Goal: Transaction & Acquisition: Purchase product/service

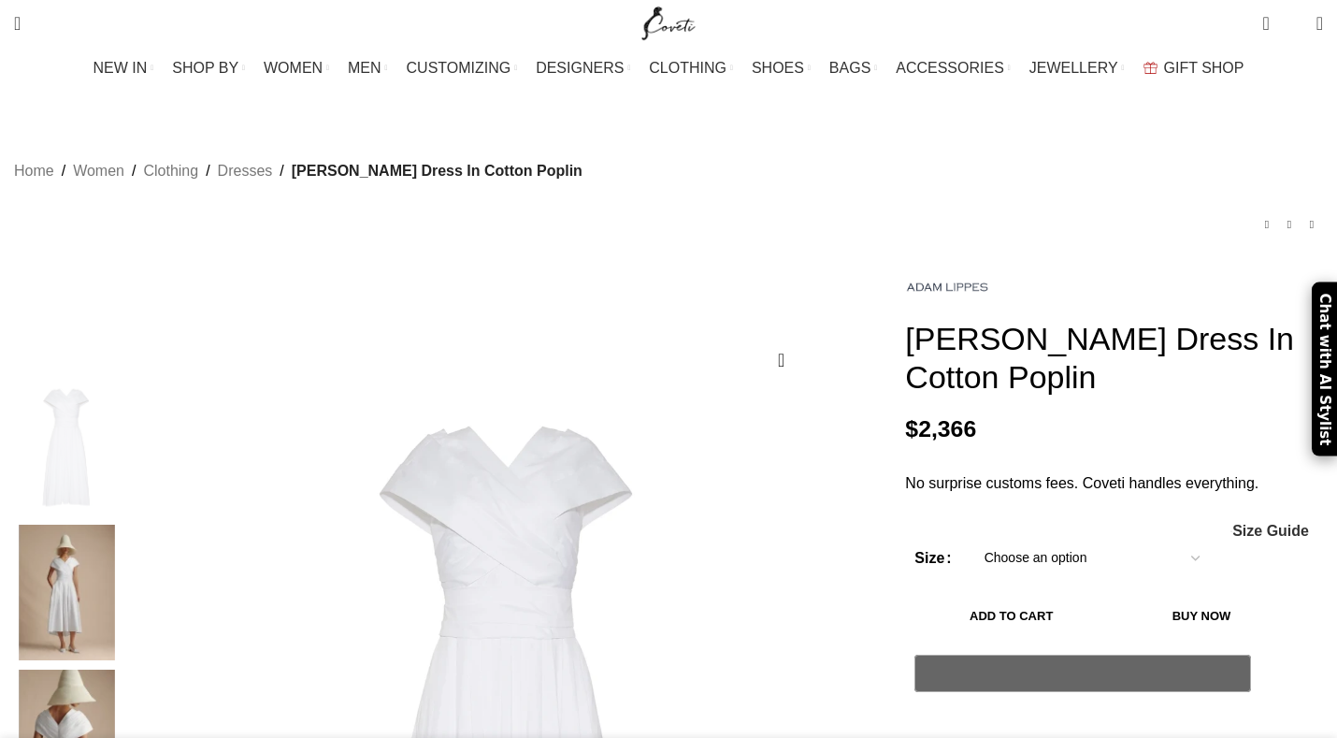
click at [123, 533] on img at bounding box center [66, 591] width 114 height 135
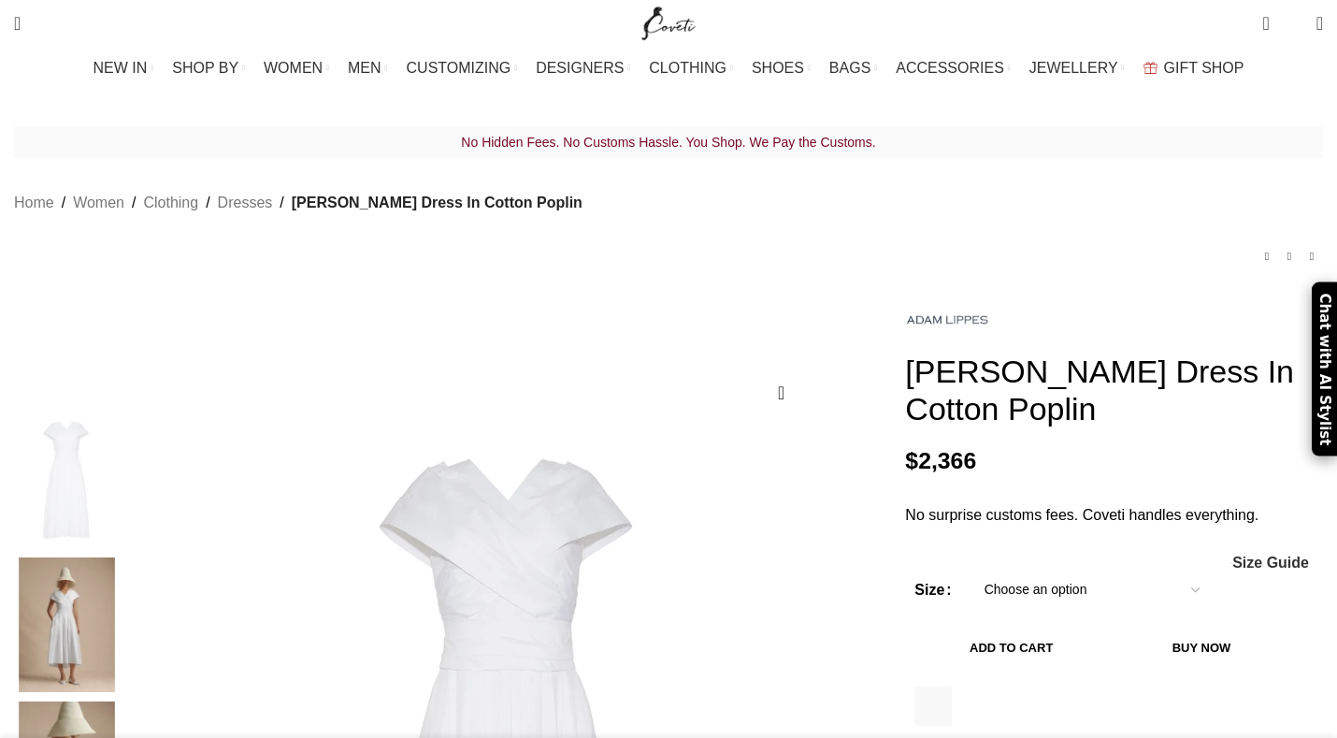
scroll to position [169, 0]
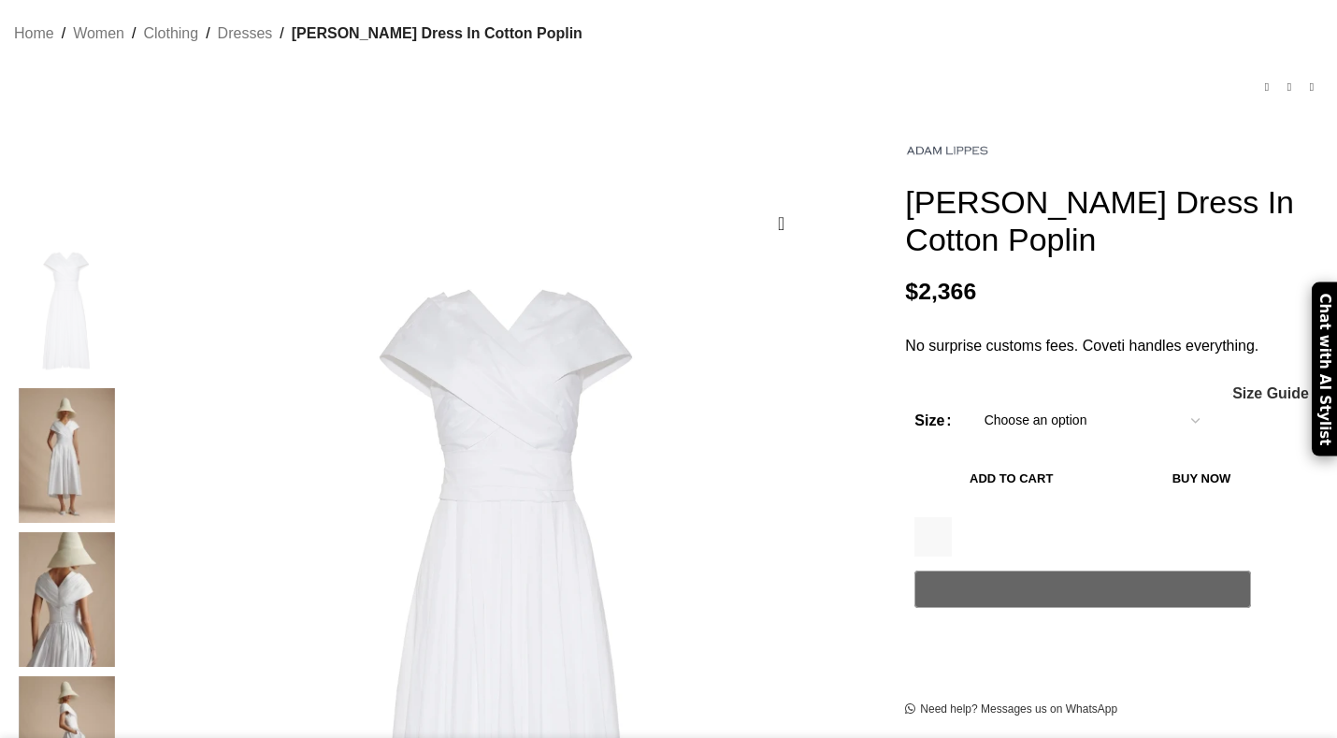
click at [123, 388] on img at bounding box center [66, 455] width 114 height 135
click at [123, 398] on img at bounding box center [66, 455] width 114 height 135
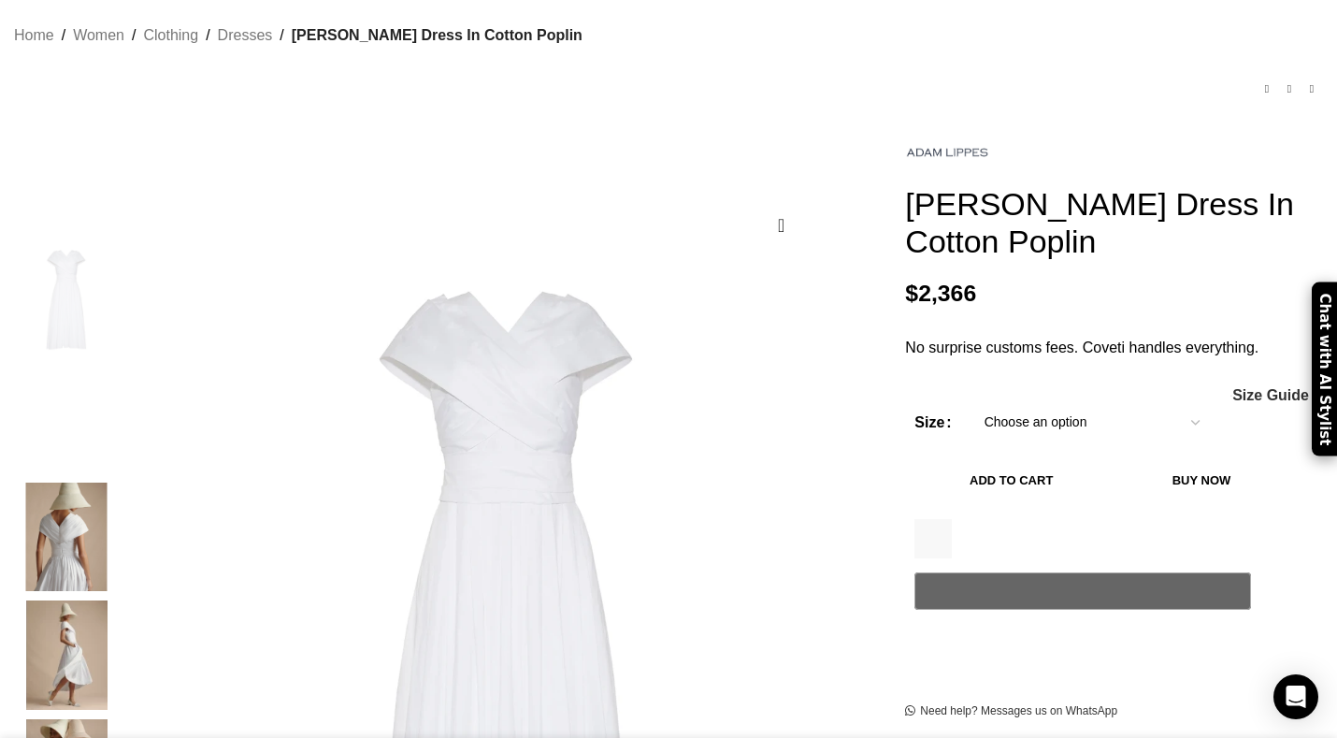
click at [123, 429] on img "2 / 6" at bounding box center [66, 418] width 114 height 109
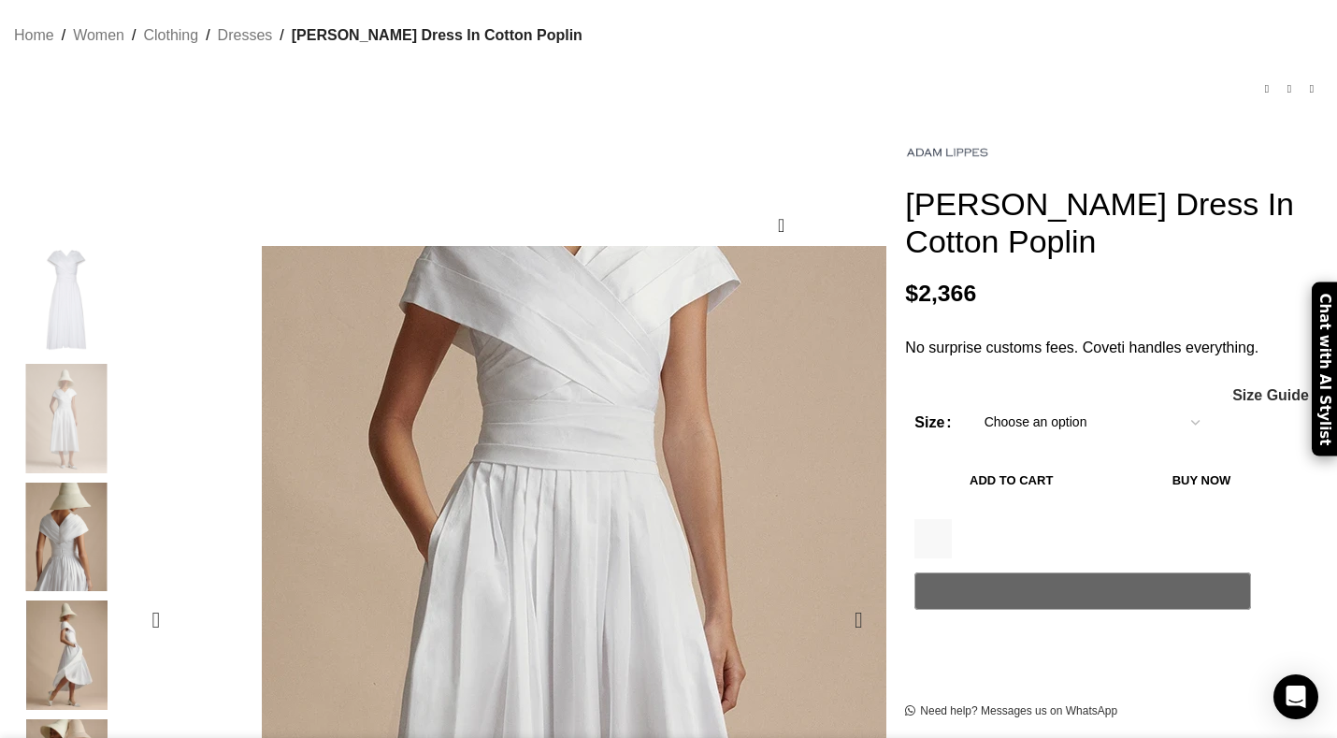
scroll to position [0, 197]
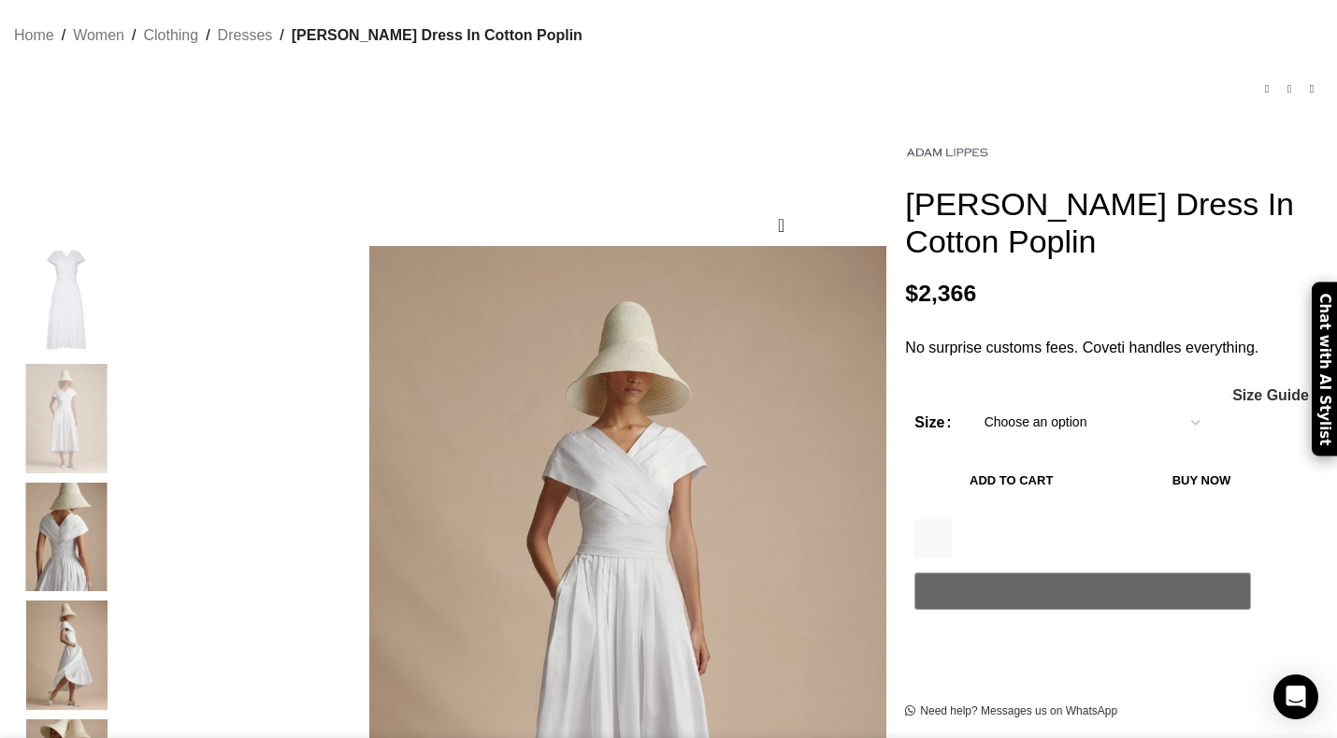
click at [1096, 403] on select "Choose an option 4UK 6UK 8 [GEOGRAPHIC_DATA] 10 [GEOGRAPHIC_DATA] 12 [GEOGRAPHI…" at bounding box center [1091, 422] width 243 height 39
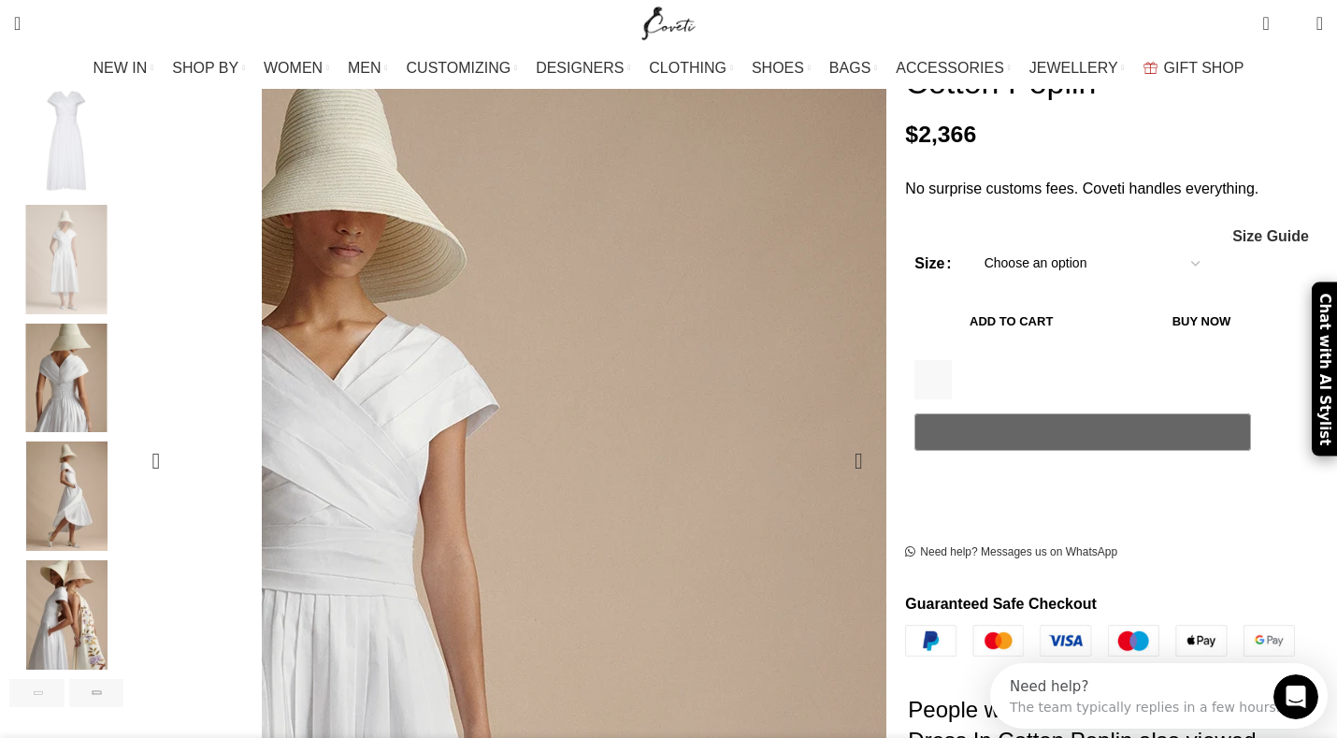
scroll to position [338, 0]
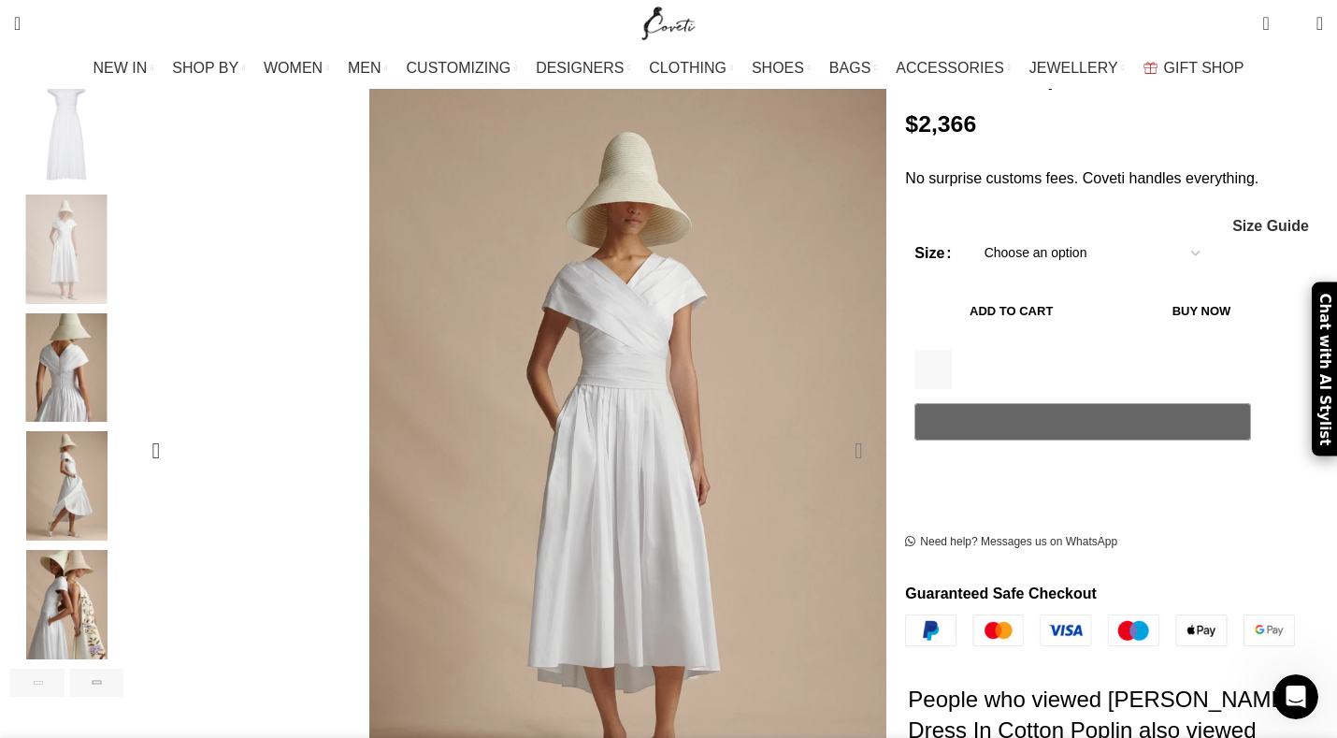
click at [835, 427] on div "Next slide" at bounding box center [858, 450] width 47 height 47
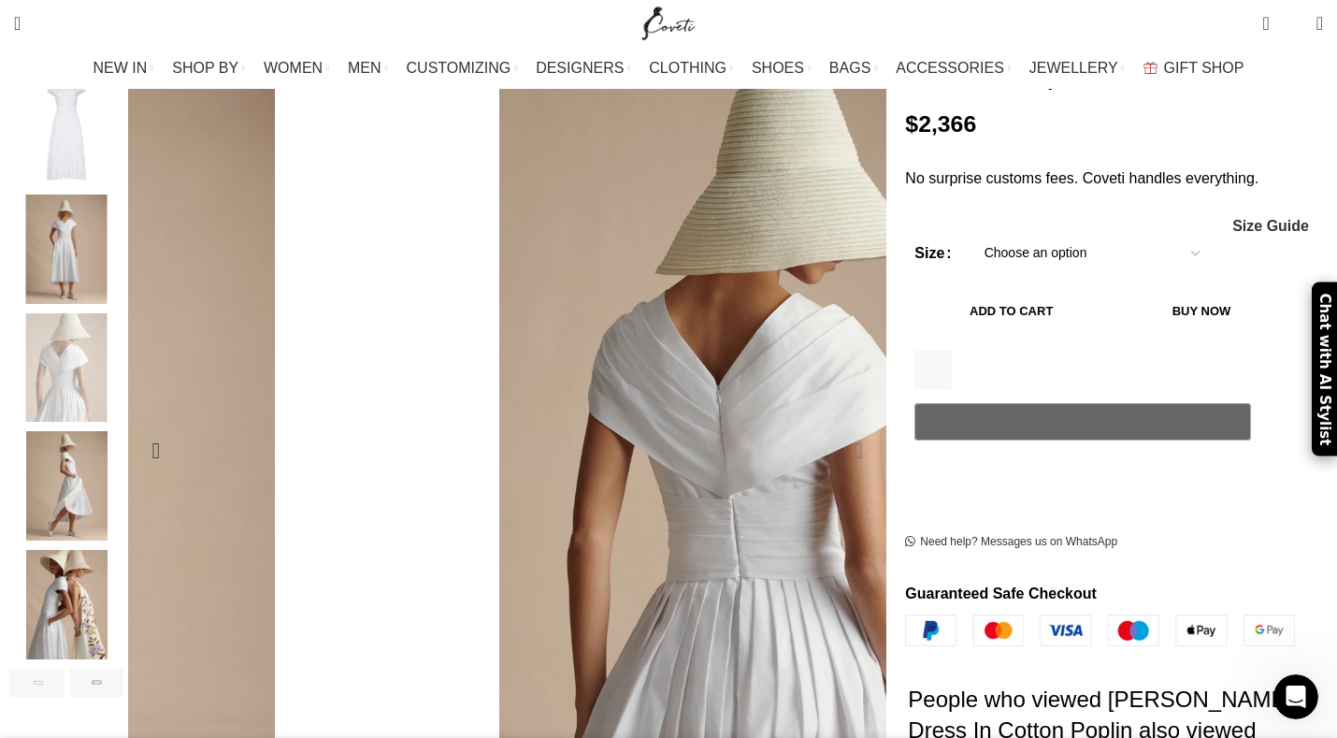
scroll to position [0, 394]
click at [835, 427] on div "Next slide" at bounding box center [858, 450] width 47 height 47
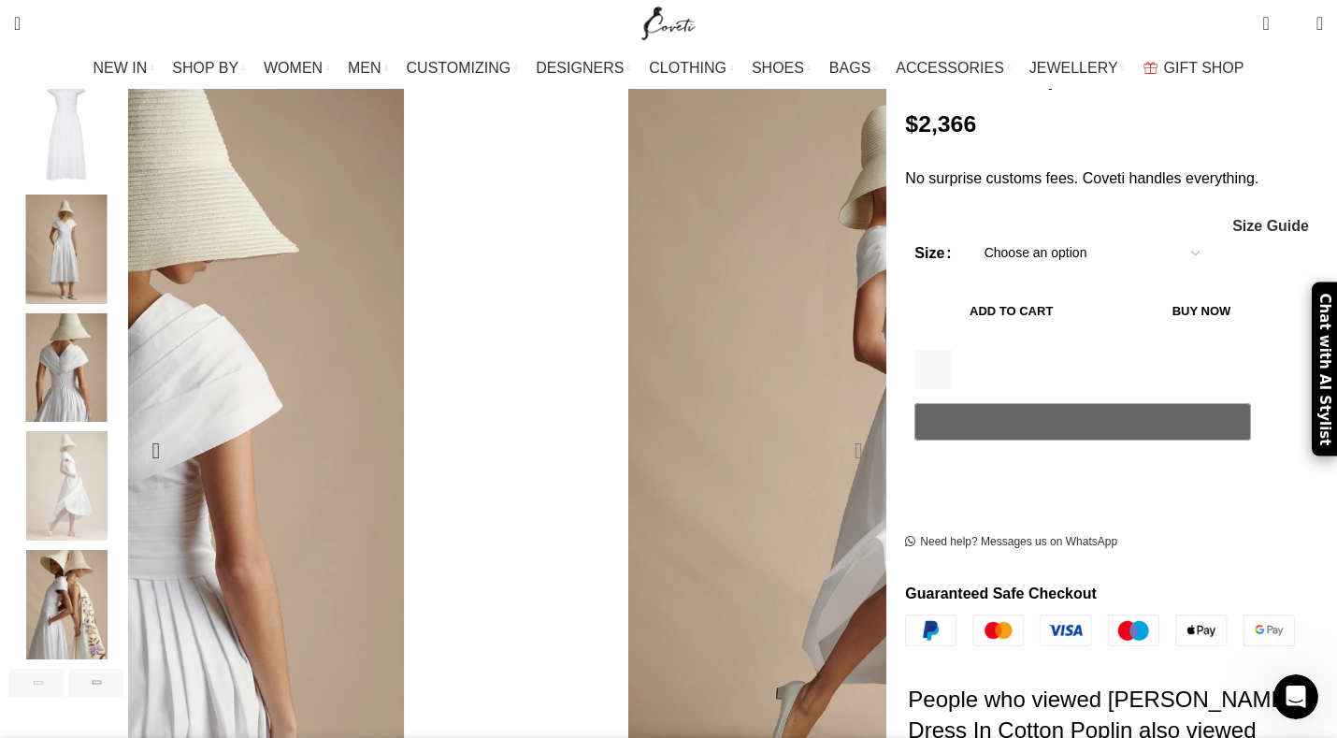
click at [835, 427] on div "Next slide" at bounding box center [858, 450] width 47 height 47
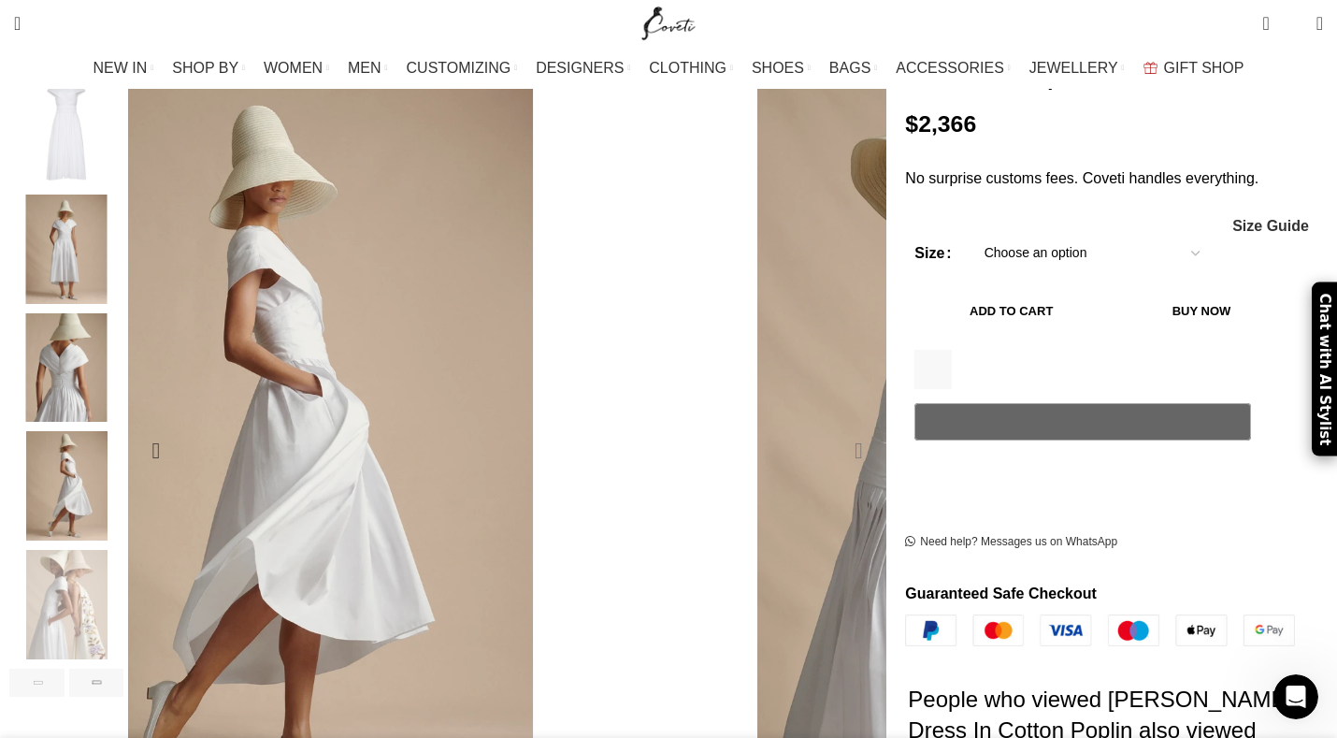
click at [835, 427] on div "Next slide" at bounding box center [858, 450] width 47 height 47
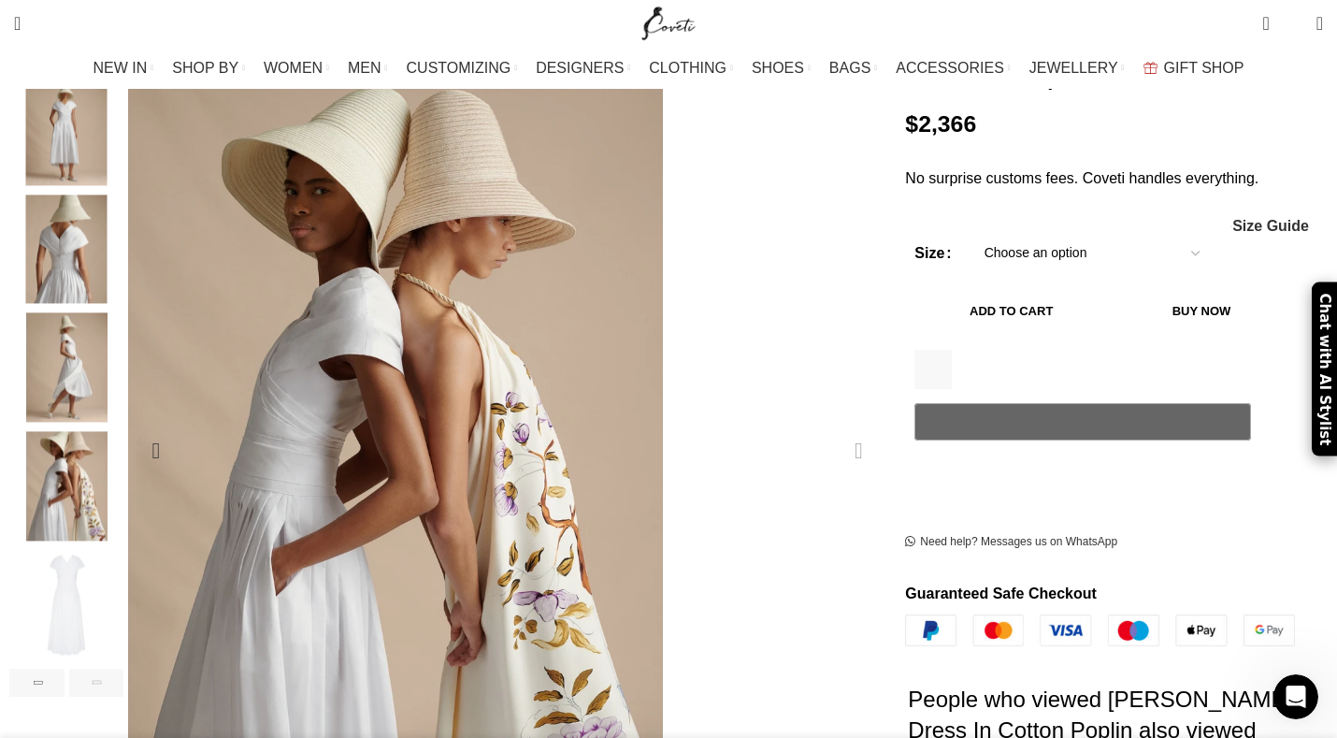
click at [835, 427] on div "Next slide" at bounding box center [858, 450] width 47 height 47
click at [179, 427] on div "Previous slide" at bounding box center [156, 450] width 47 height 47
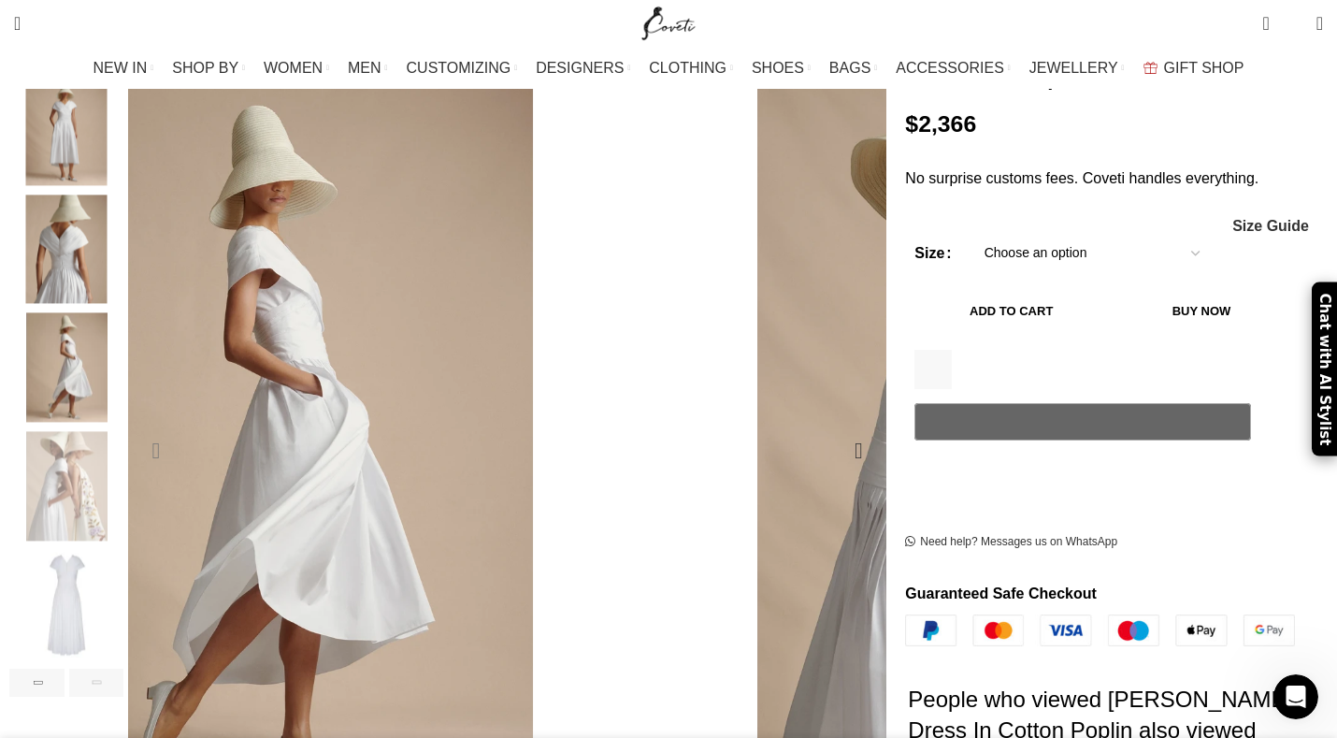
click at [179, 427] on div "Previous slide" at bounding box center [156, 450] width 47 height 47
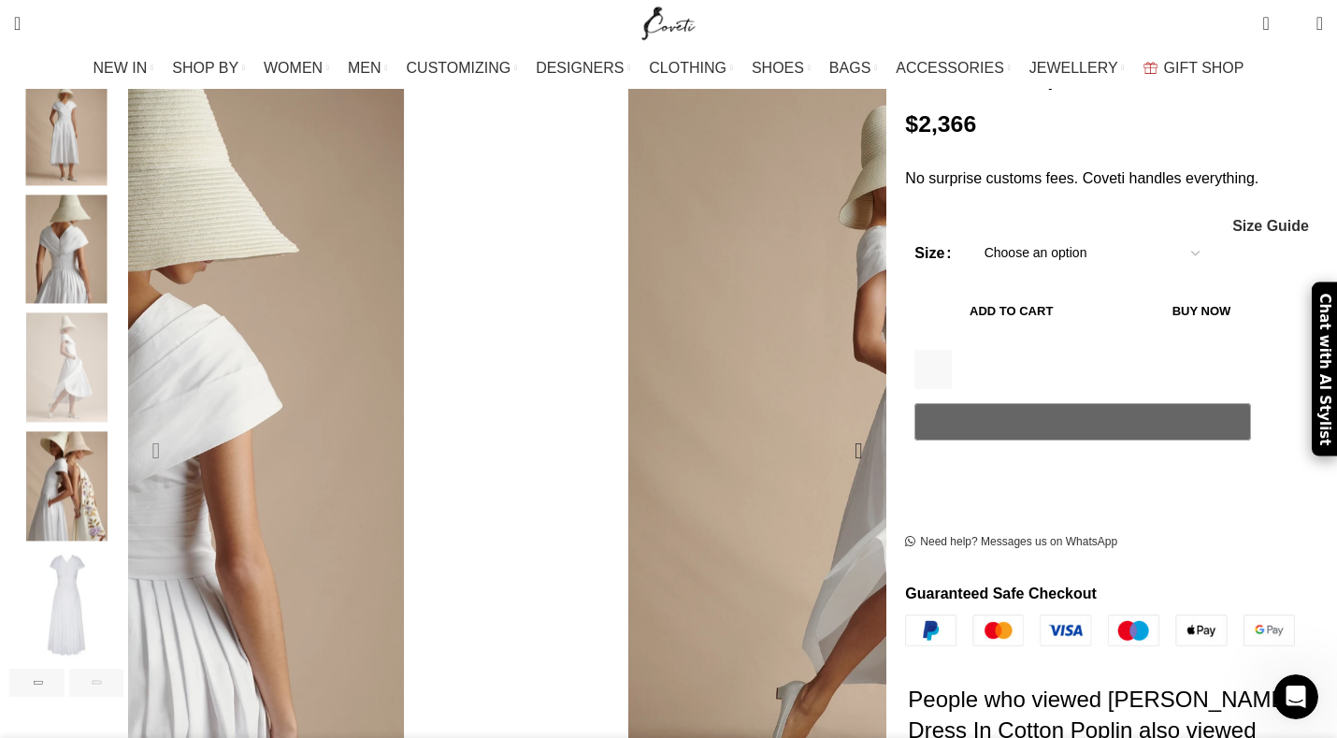
click at [179, 427] on div "Previous slide" at bounding box center [156, 450] width 47 height 47
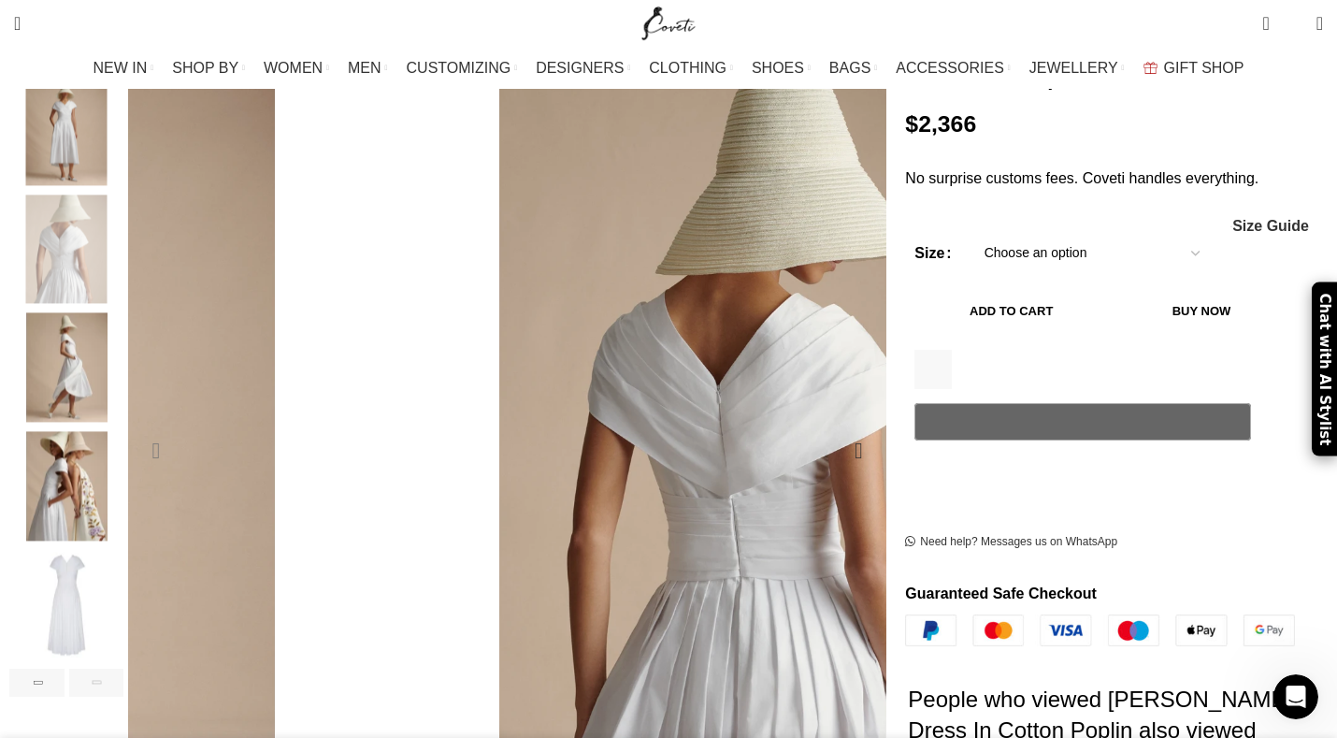
click at [179, 427] on div "Previous slide" at bounding box center [156, 450] width 47 height 47
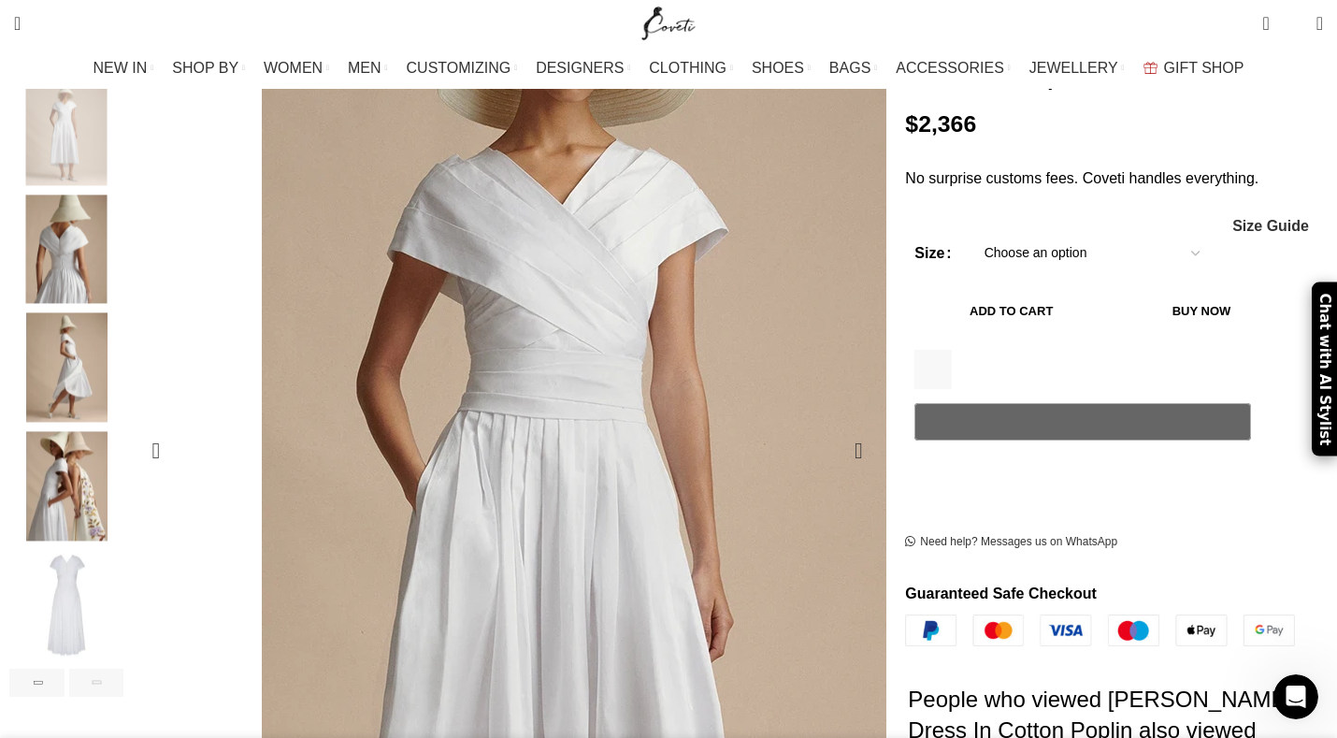
scroll to position [0, 591]
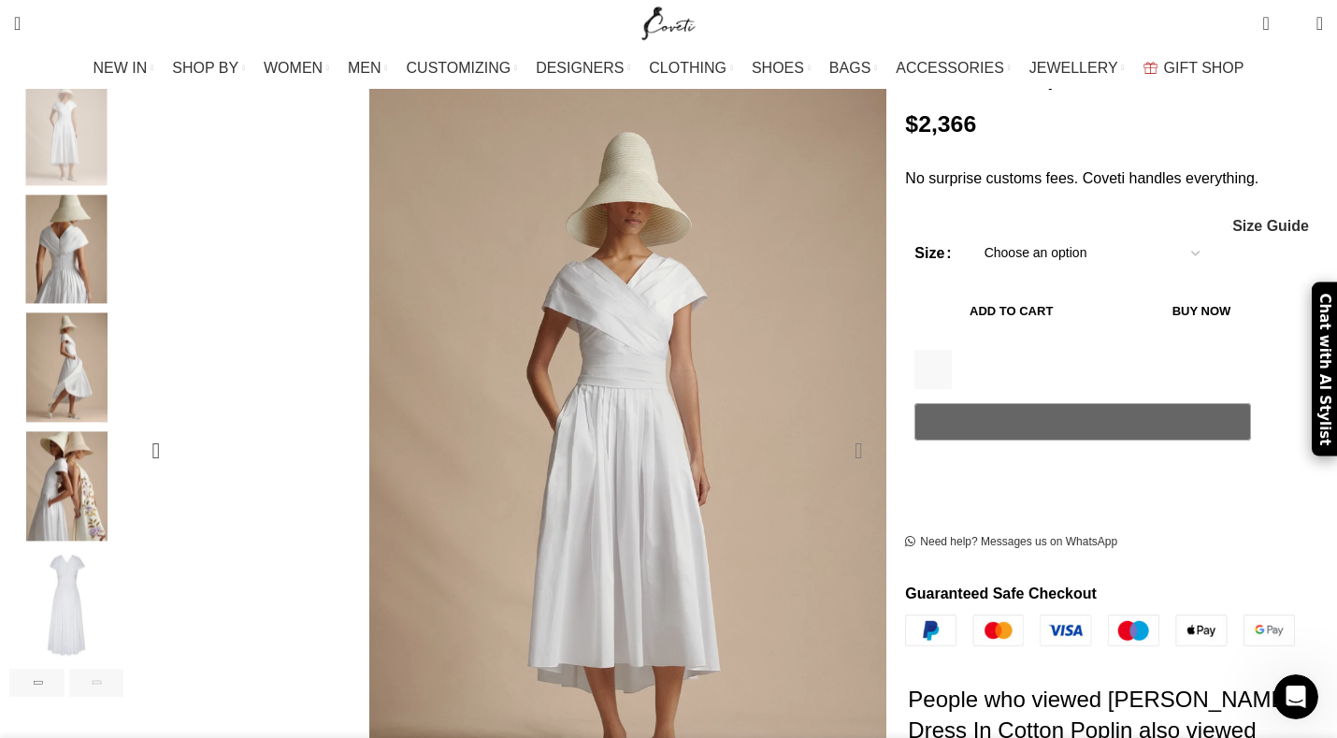
click at [835, 427] on div "Next slide" at bounding box center [858, 450] width 47 height 47
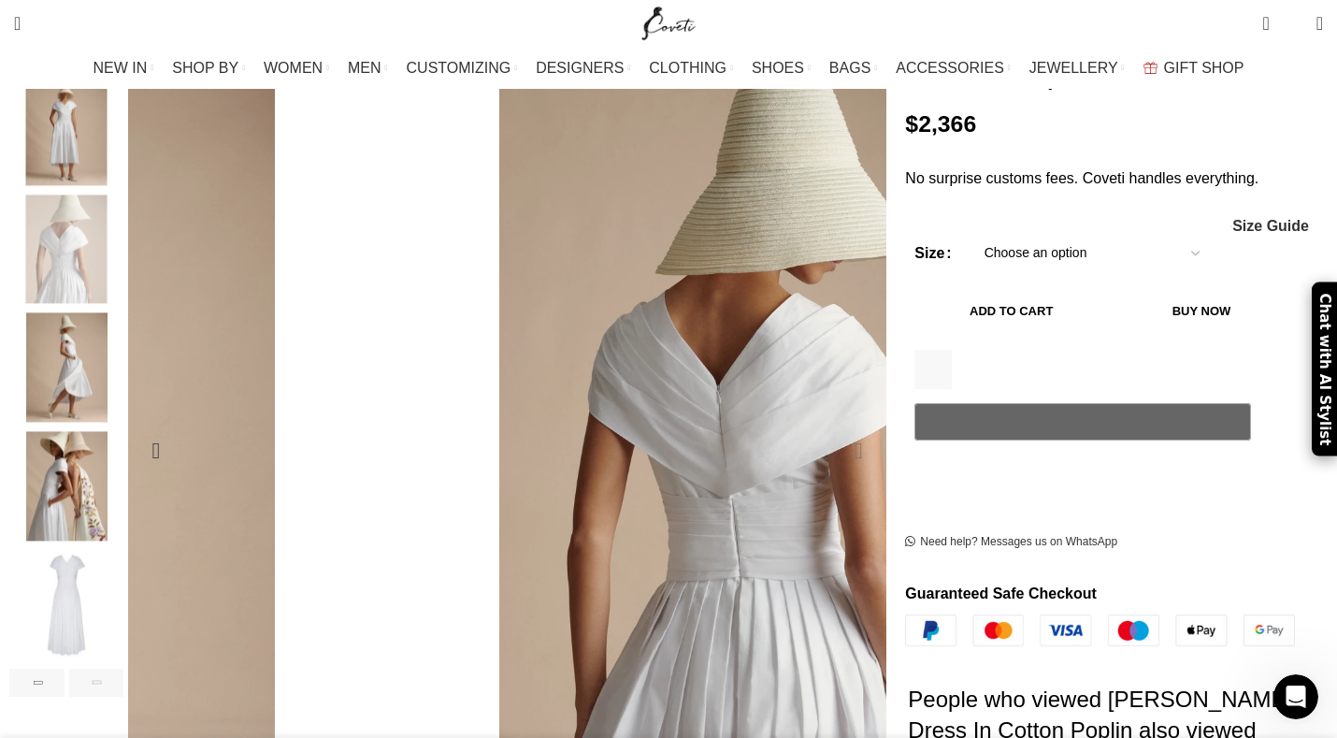
click at [835, 427] on div "Next slide" at bounding box center [858, 450] width 47 height 47
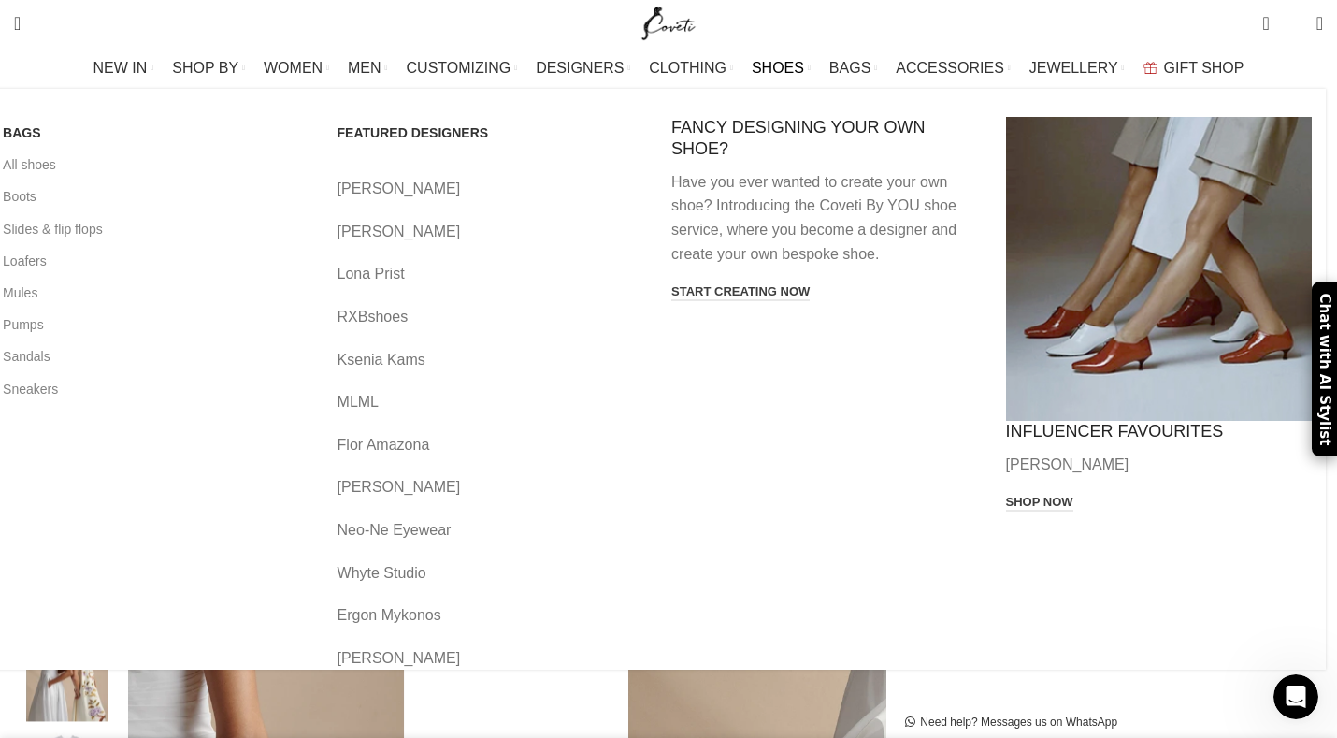
scroll to position [111, 0]
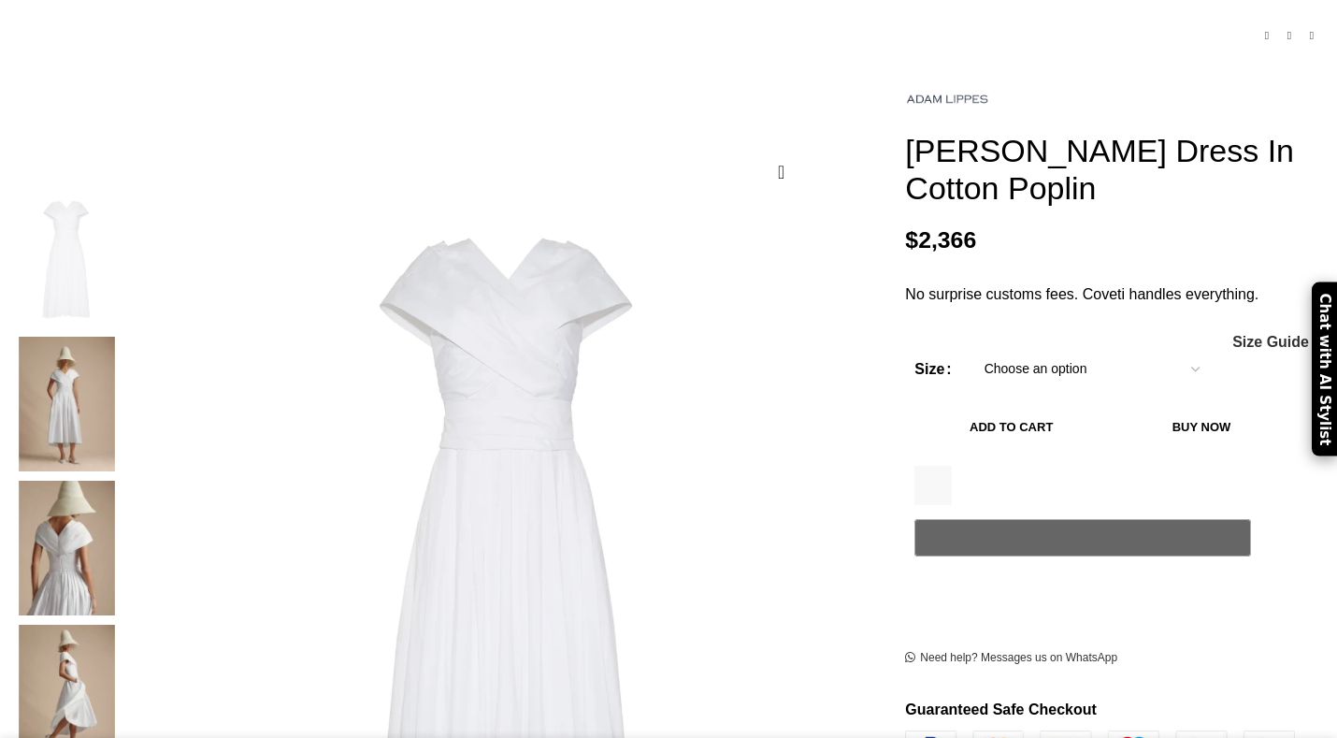
click at [123, 339] on img at bounding box center [66, 404] width 114 height 135
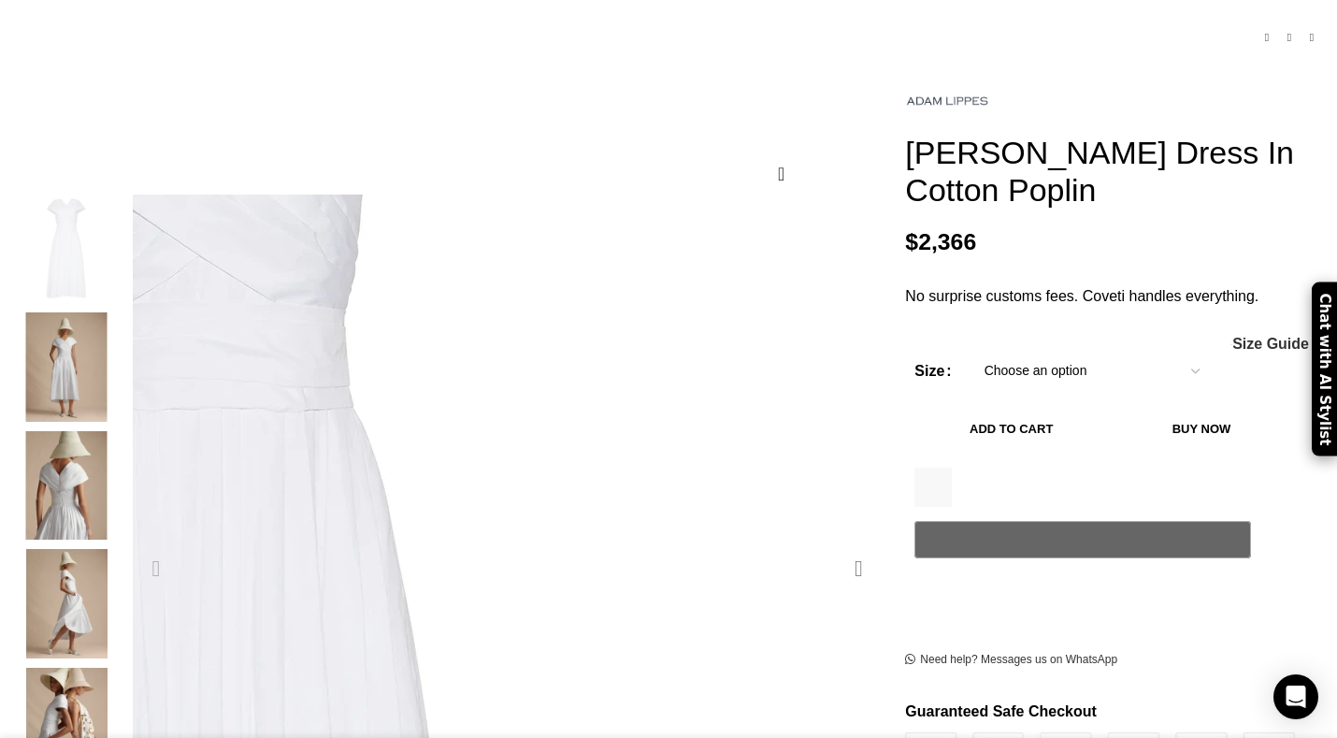
click at [835, 545] on div "Next slide" at bounding box center [858, 568] width 47 height 47
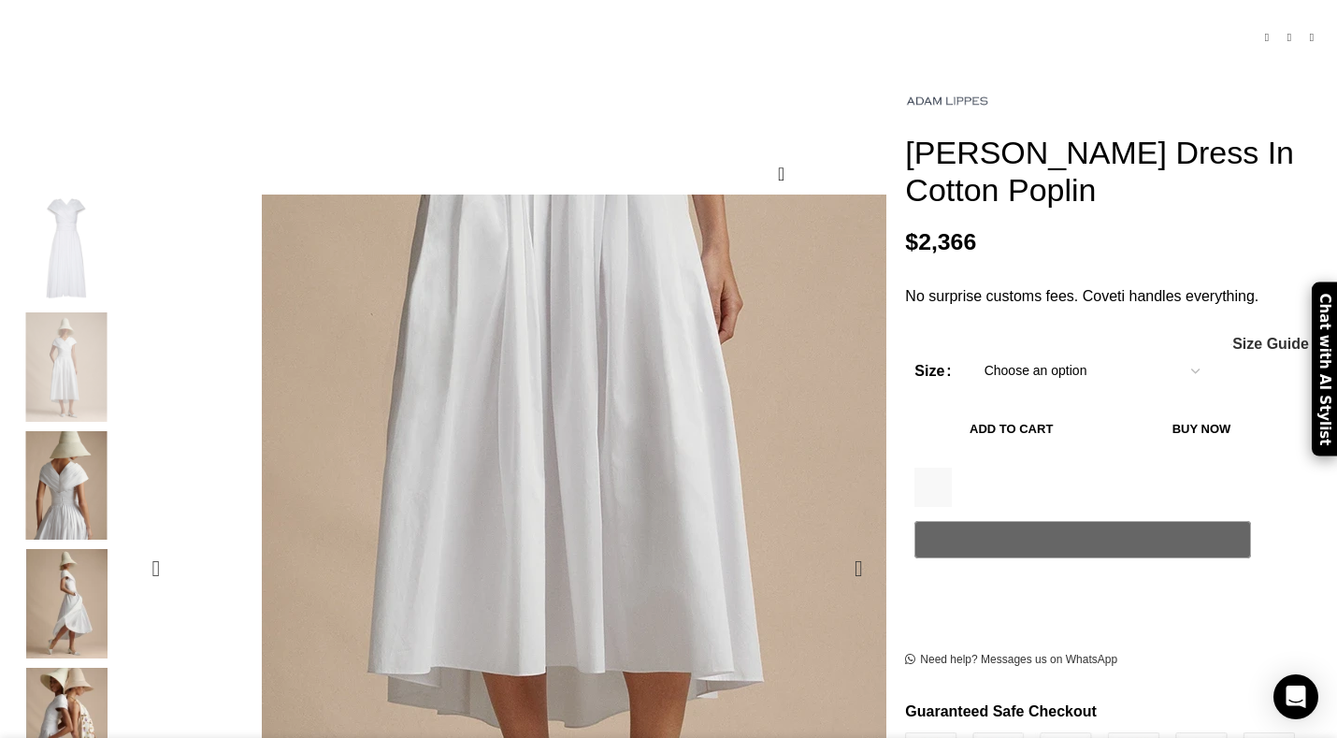
scroll to position [0, 197]
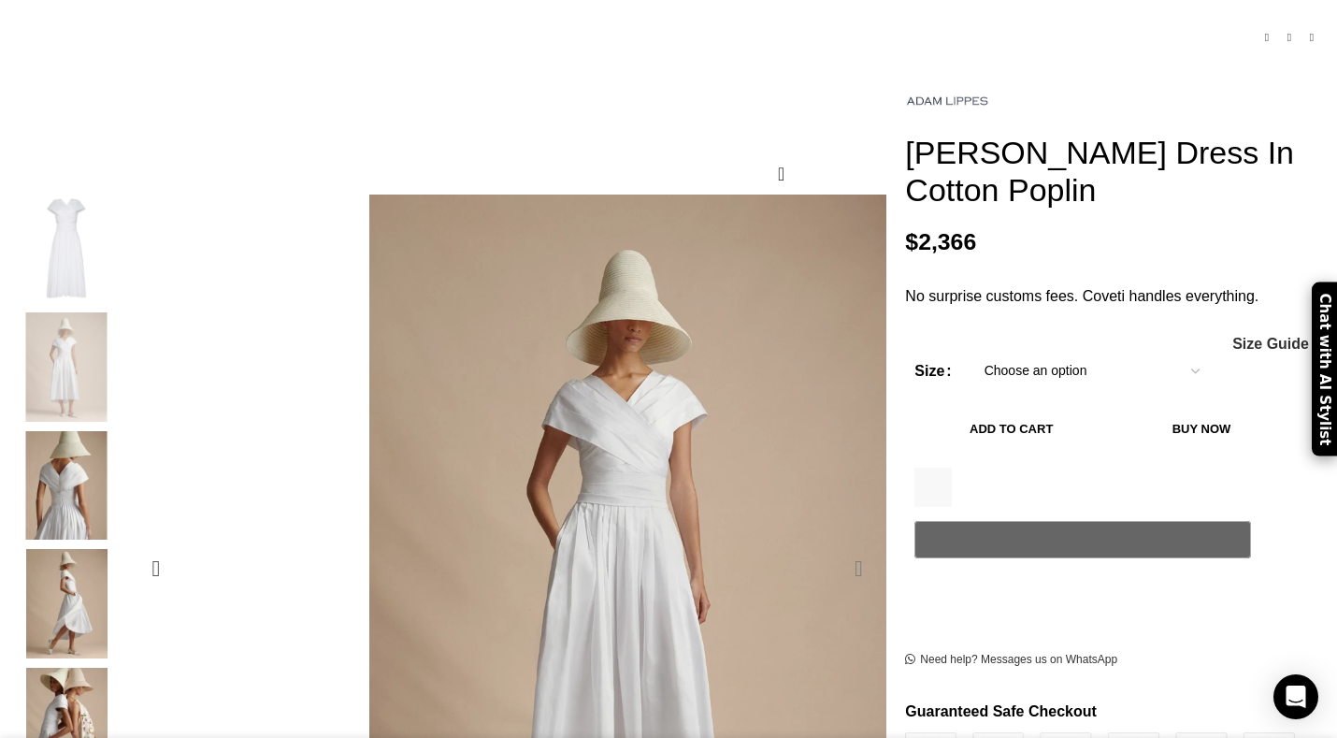
click at [835, 545] on div "Next slide" at bounding box center [858, 568] width 47 height 47
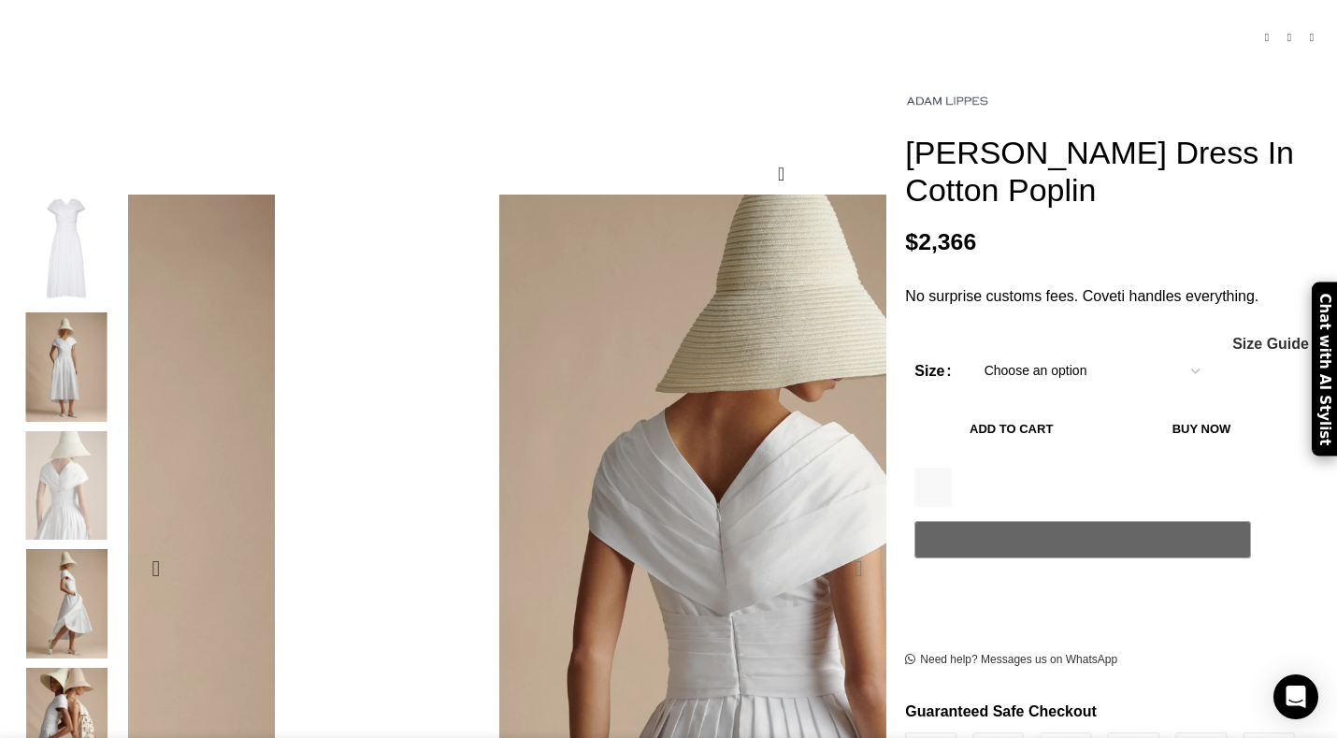
click at [835, 545] on div "Next slide" at bounding box center [858, 568] width 47 height 47
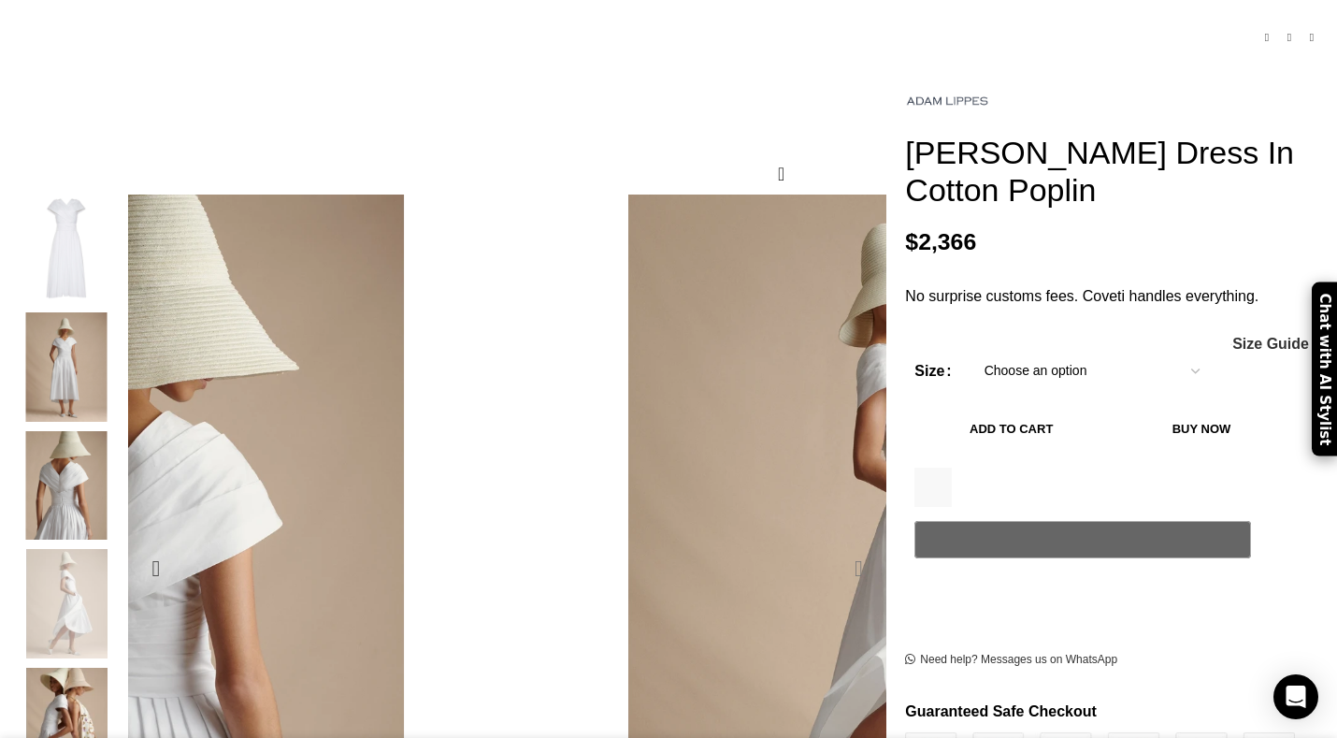
click at [835, 545] on div "Next slide" at bounding box center [858, 568] width 47 height 47
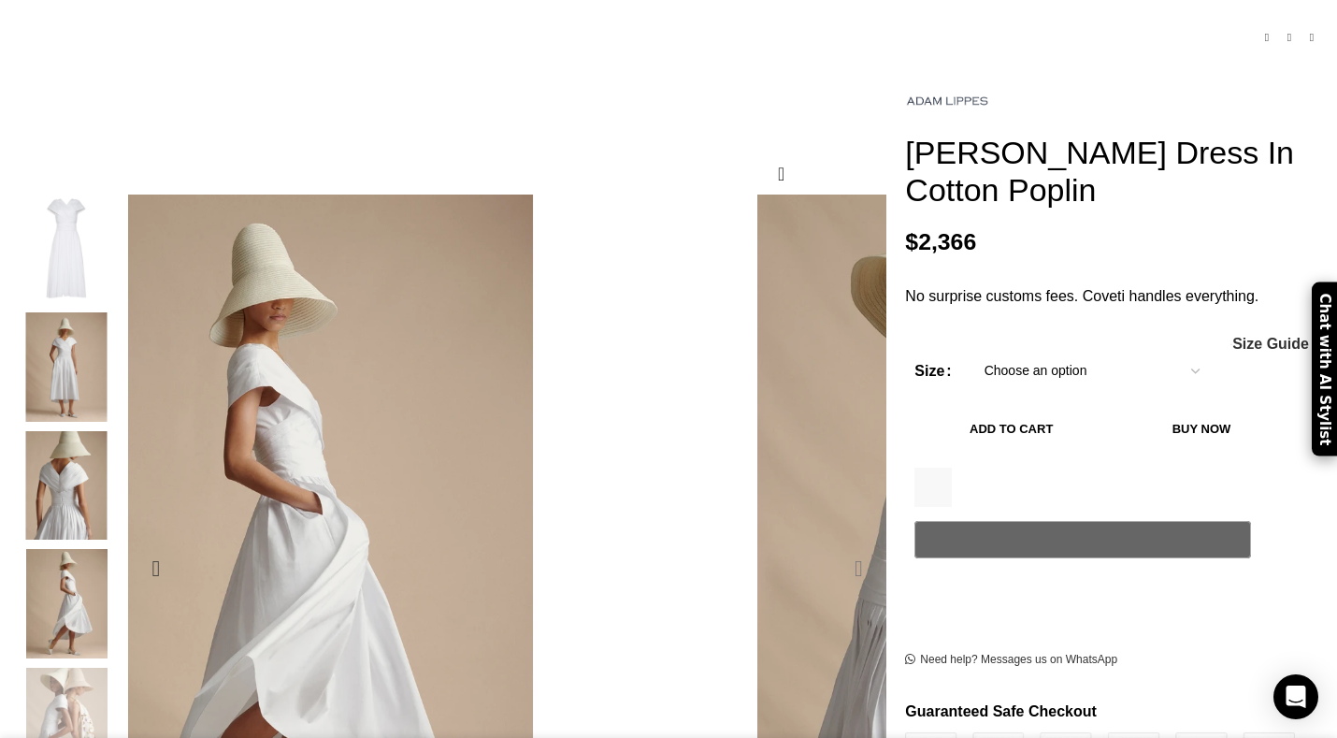
click at [835, 545] on div "Next slide" at bounding box center [858, 568] width 47 height 47
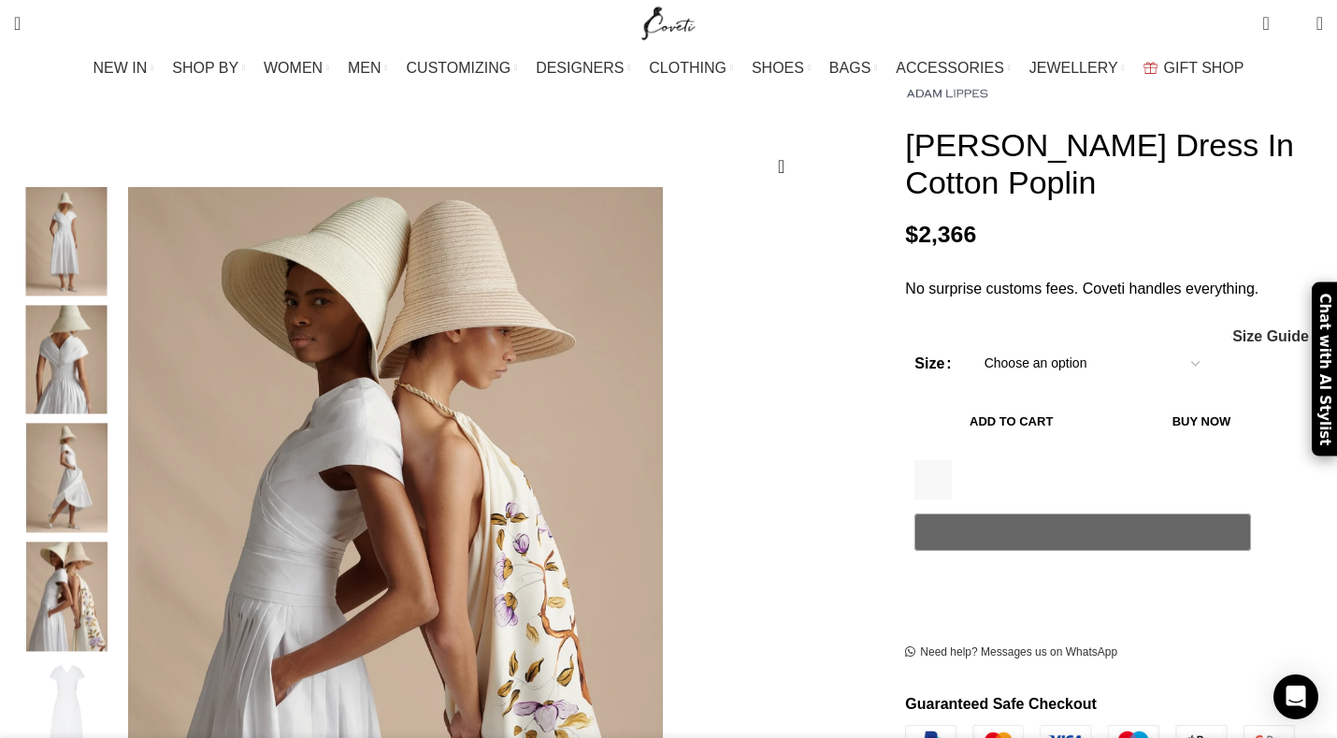
scroll to position [197, 0]
